Goal: Information Seeking & Learning: Learn about a topic

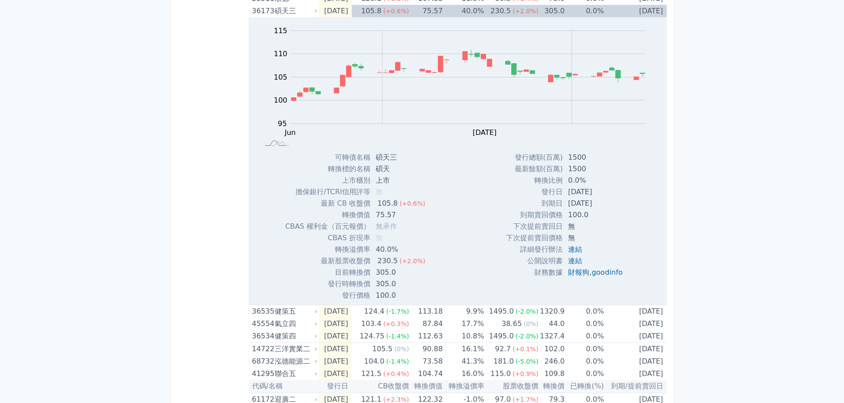
scroll to position [472, 0]
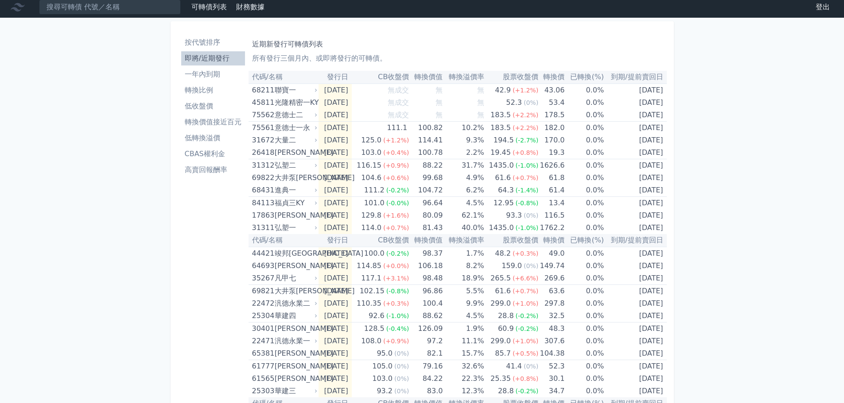
scroll to position [0, 0]
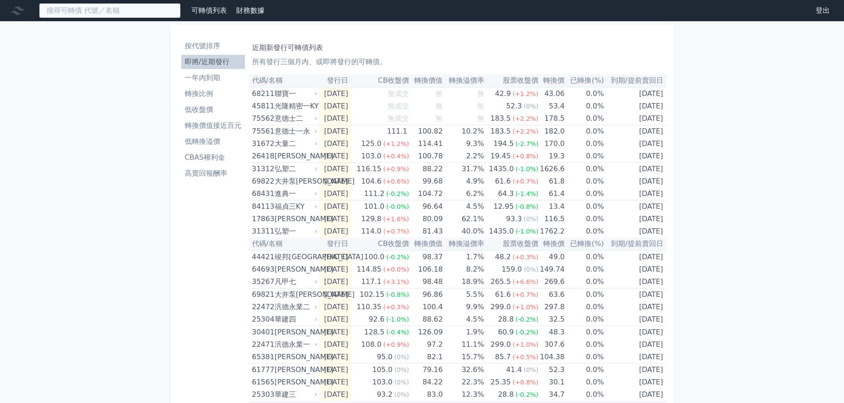
click at [155, 11] on input at bounding box center [110, 10] width 142 height 15
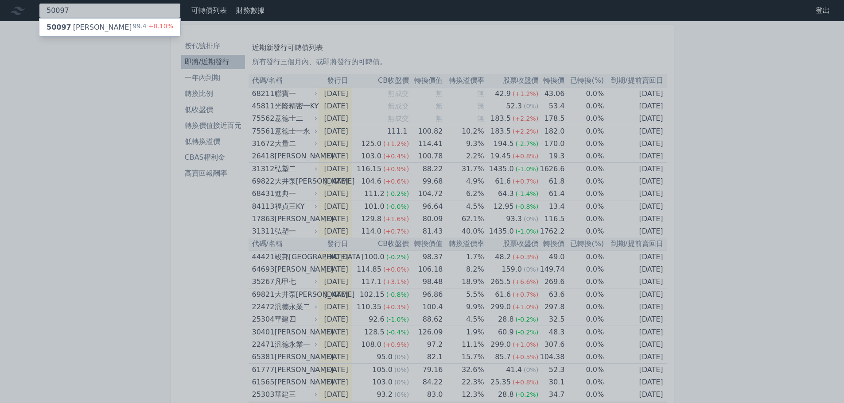
type input "50097"
click at [141, 23] on div "99.4 +0.10%" at bounding box center [153, 27] width 40 height 11
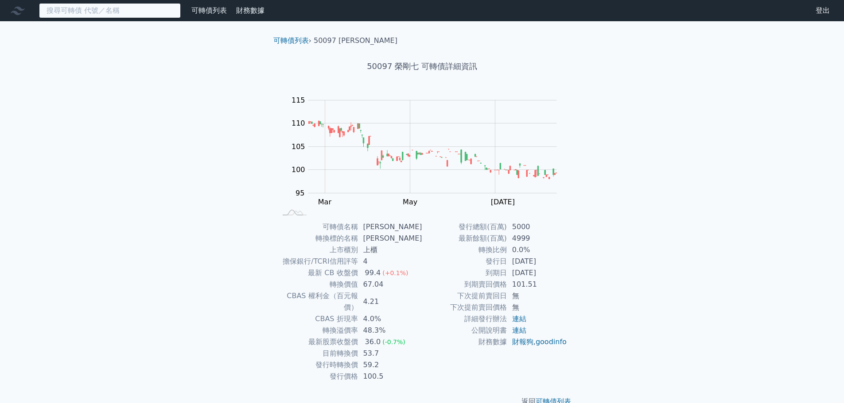
click at [94, 9] on input at bounding box center [110, 10] width 142 height 15
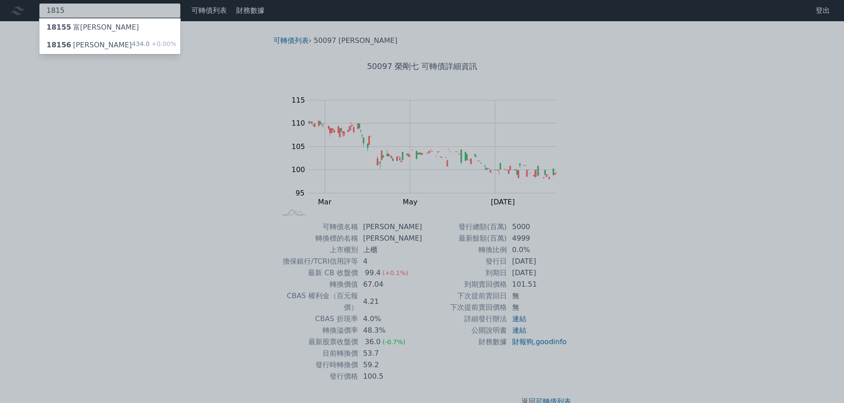
type input "1815"
click at [88, 46] on div "18156 [PERSON_NAME]" at bounding box center [88, 45] width 85 height 11
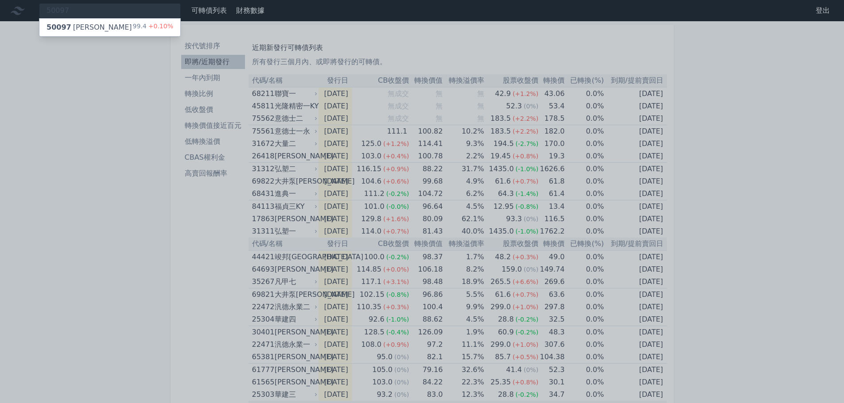
click at [461, 42] on div at bounding box center [422, 201] width 844 height 403
click at [138, 11] on div "50097 50097 榮剛七 99.4 +0.10%" at bounding box center [110, 10] width 142 height 15
type input "5"
type input "13382"
click at [137, 22] on div "13382 廣華二KY 98.95 +0.05%" at bounding box center [109, 28] width 141 height 18
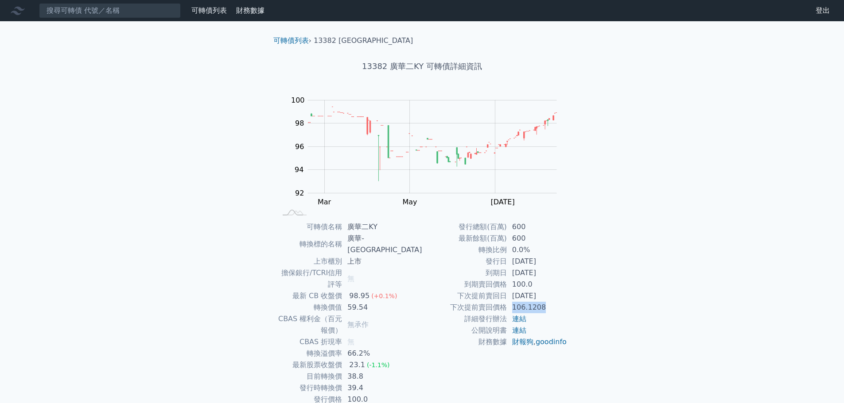
drag, startPoint x: 547, startPoint y: 309, endPoint x: 514, endPoint y: 307, distance: 33.3
click at [514, 307] on td "106.1208" at bounding box center [537, 308] width 61 height 12
